Goal: Transaction & Acquisition: Register for event/course

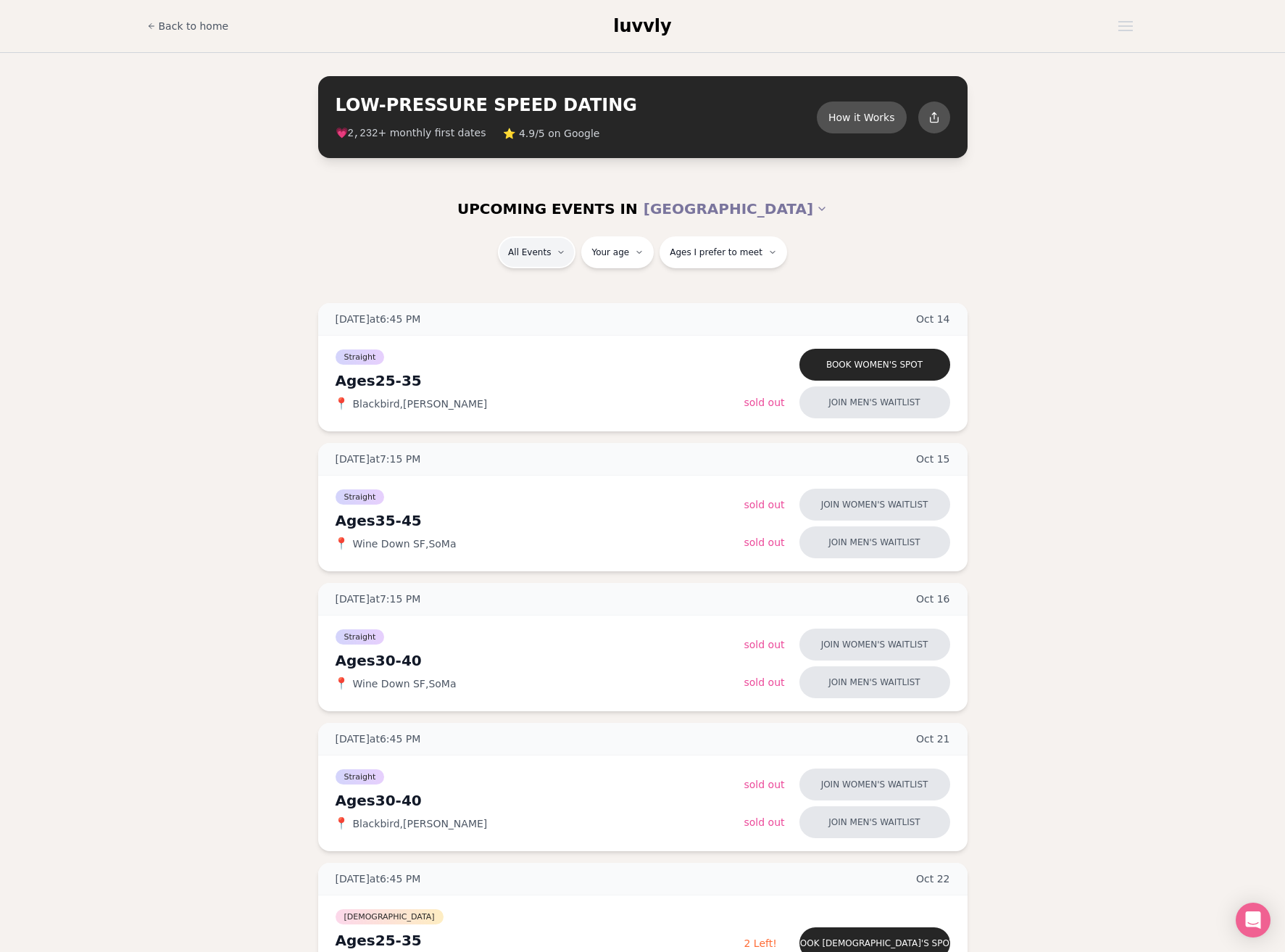
click at [518, 294] on span "Straight" at bounding box center [511, 290] width 40 height 15
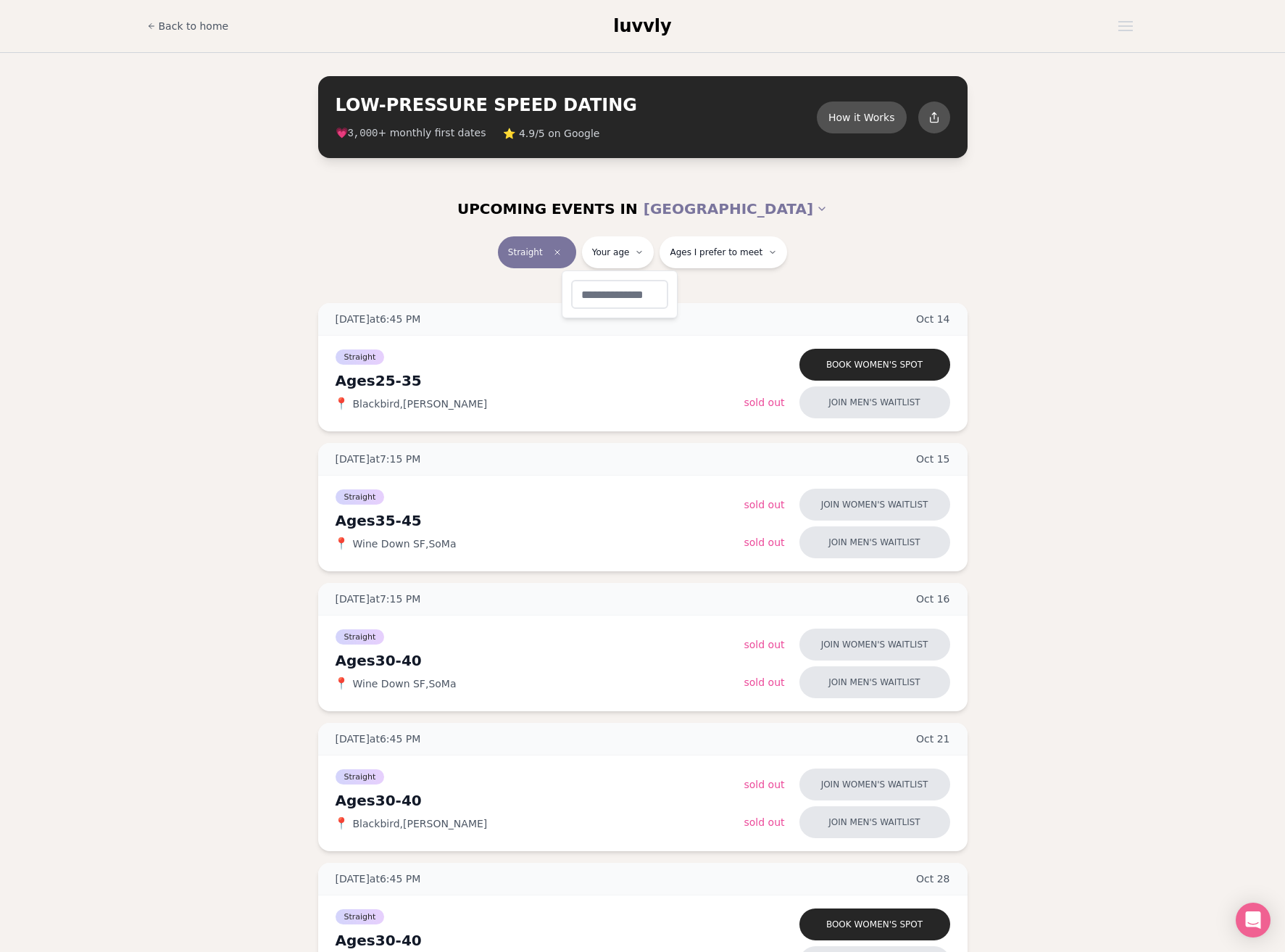
type input "**"
